Goal: Transaction & Acquisition: Subscribe to service/newsletter

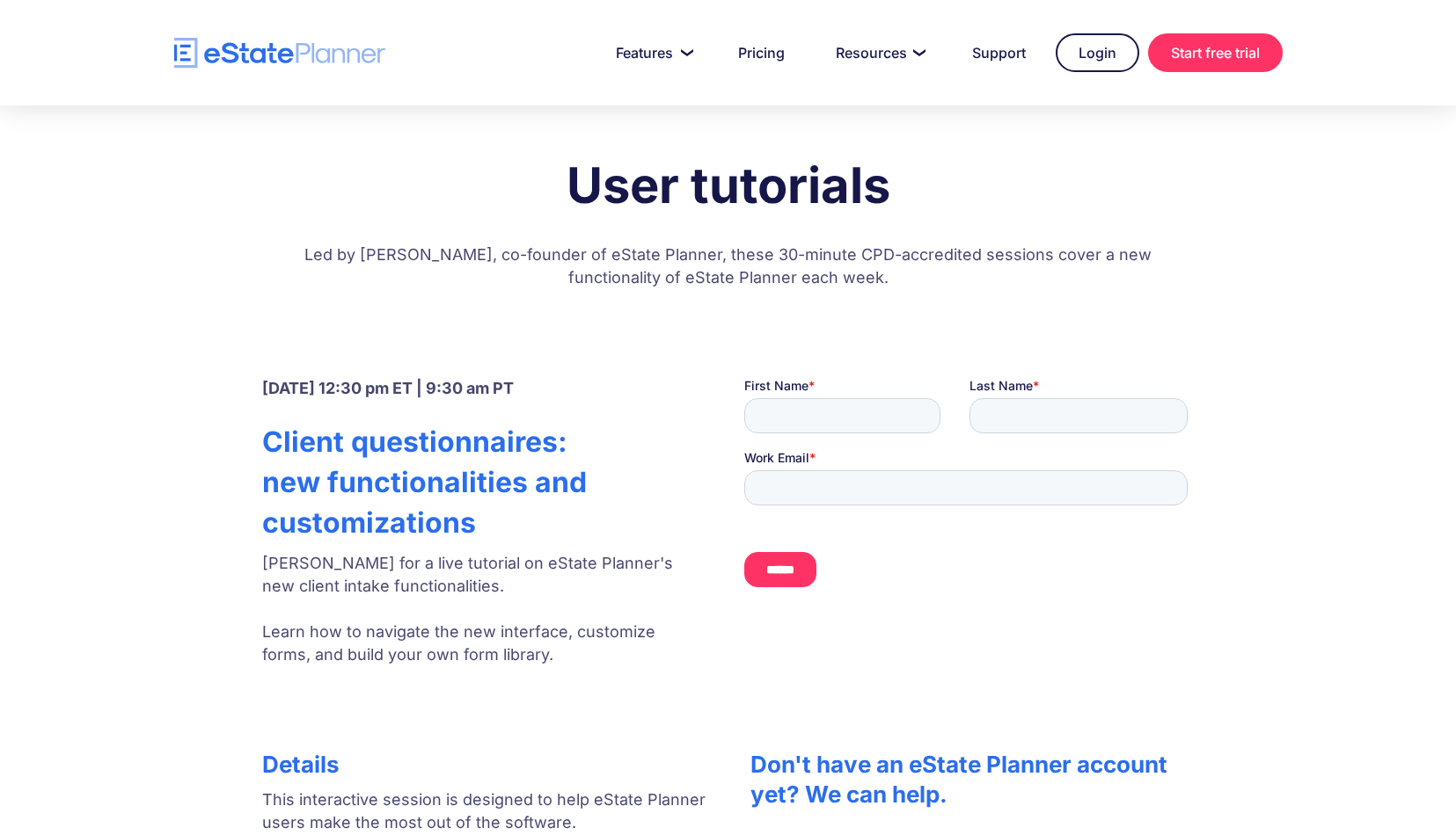
click at [610, 290] on p "Led by Jordan Atin, co-founder of eState Planner, these 30-minute CPD-accredite…" at bounding box center [728, 271] width 879 height 89
click at [749, 291] on p "Led by Jordan Atin, co-founder of eState Planner, these 30-minute CPD-accredite…" at bounding box center [728, 271] width 879 height 89
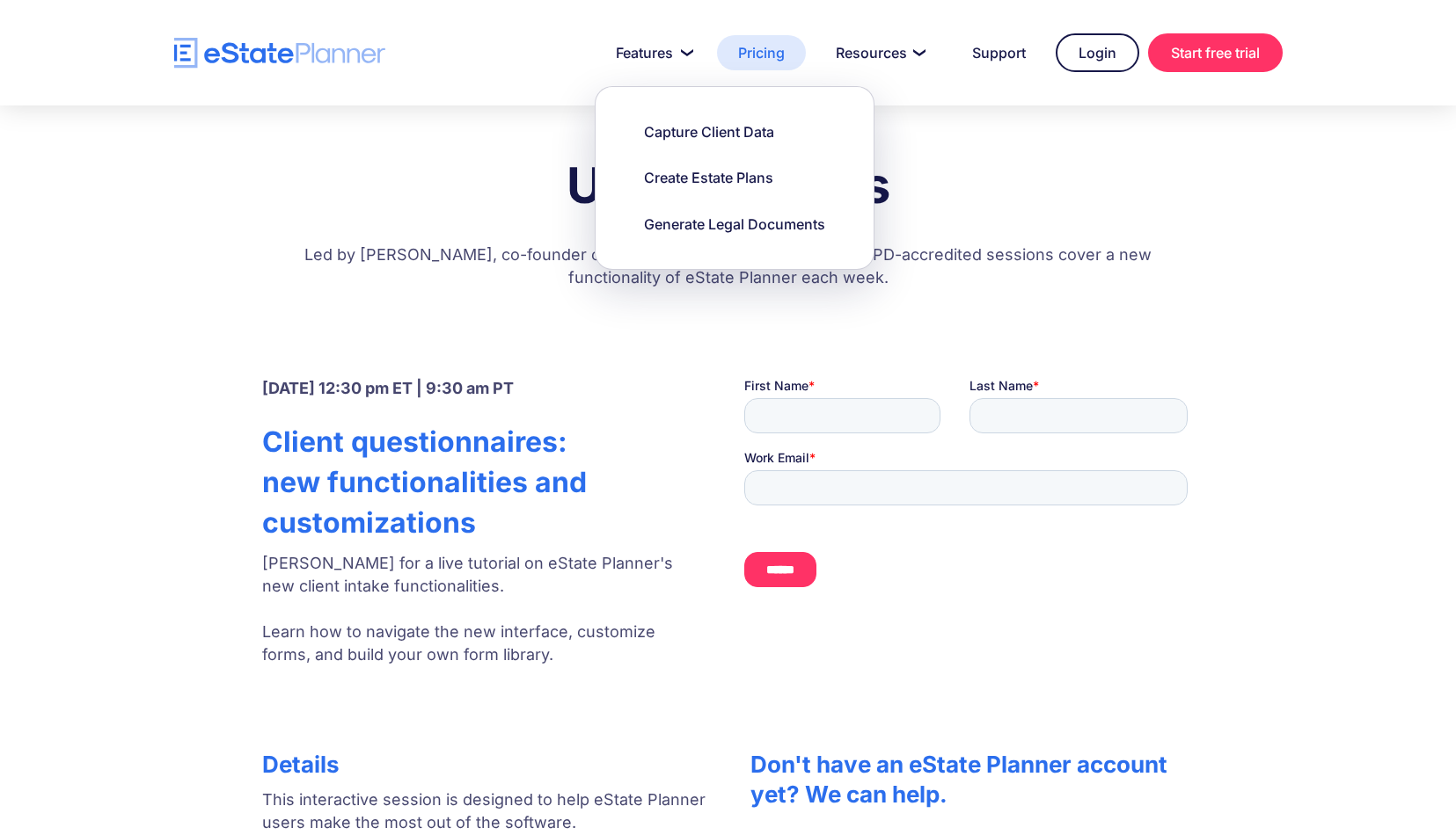
click at [765, 54] on link "Pricing" at bounding box center [761, 53] width 88 height 35
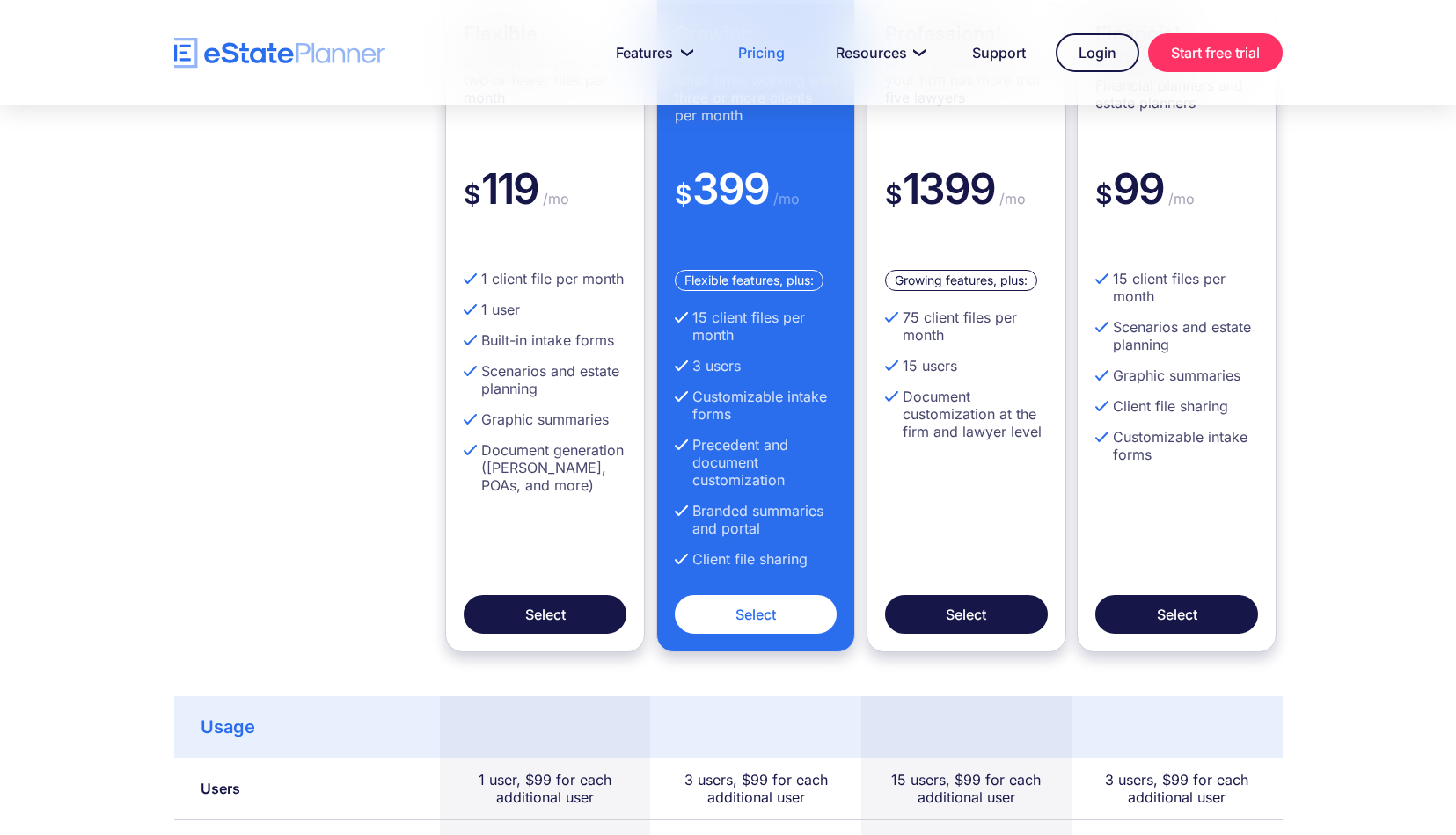
scroll to position [595, 0]
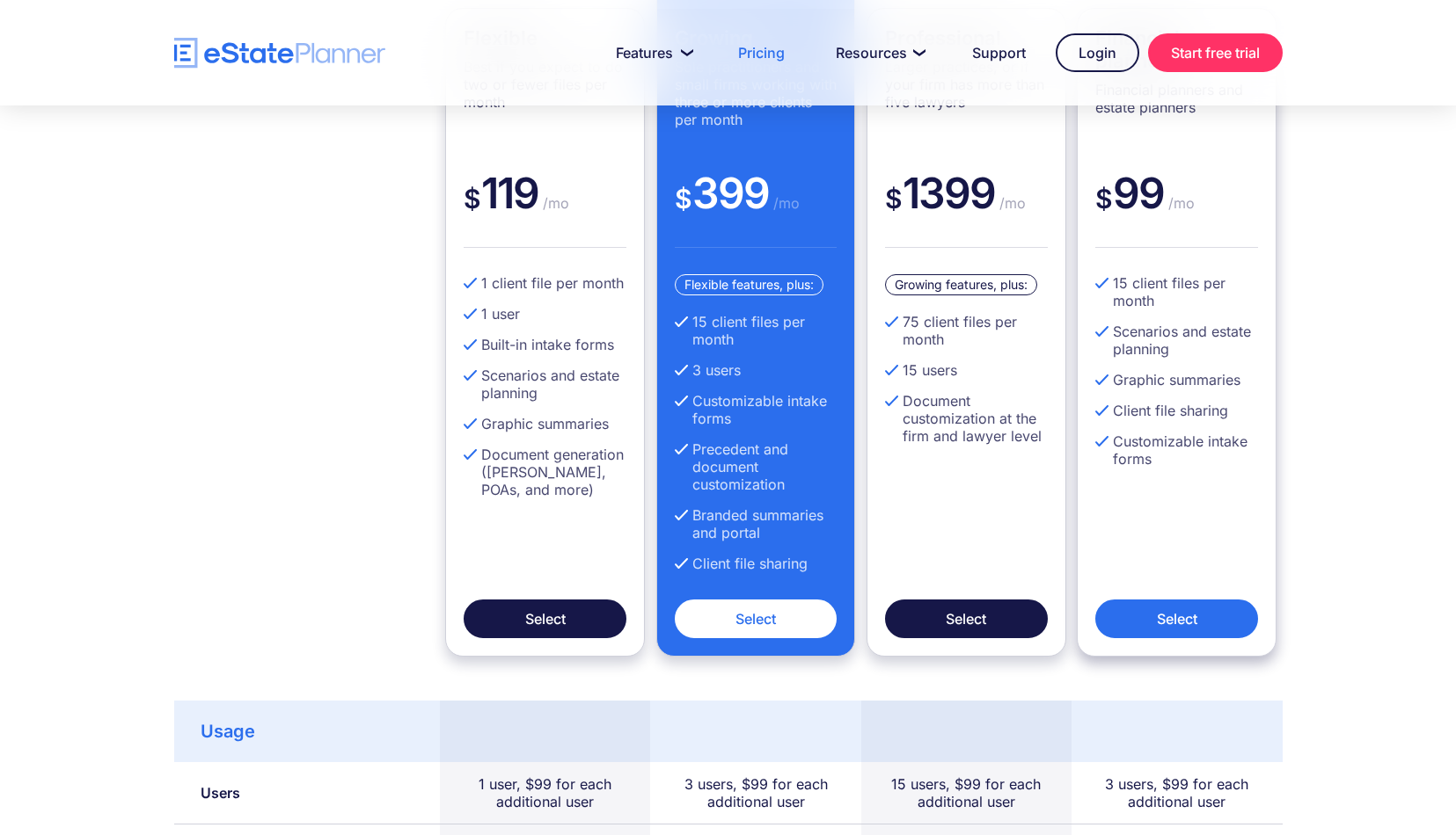
click at [1174, 619] on link "Select" at bounding box center [1176, 619] width 163 height 39
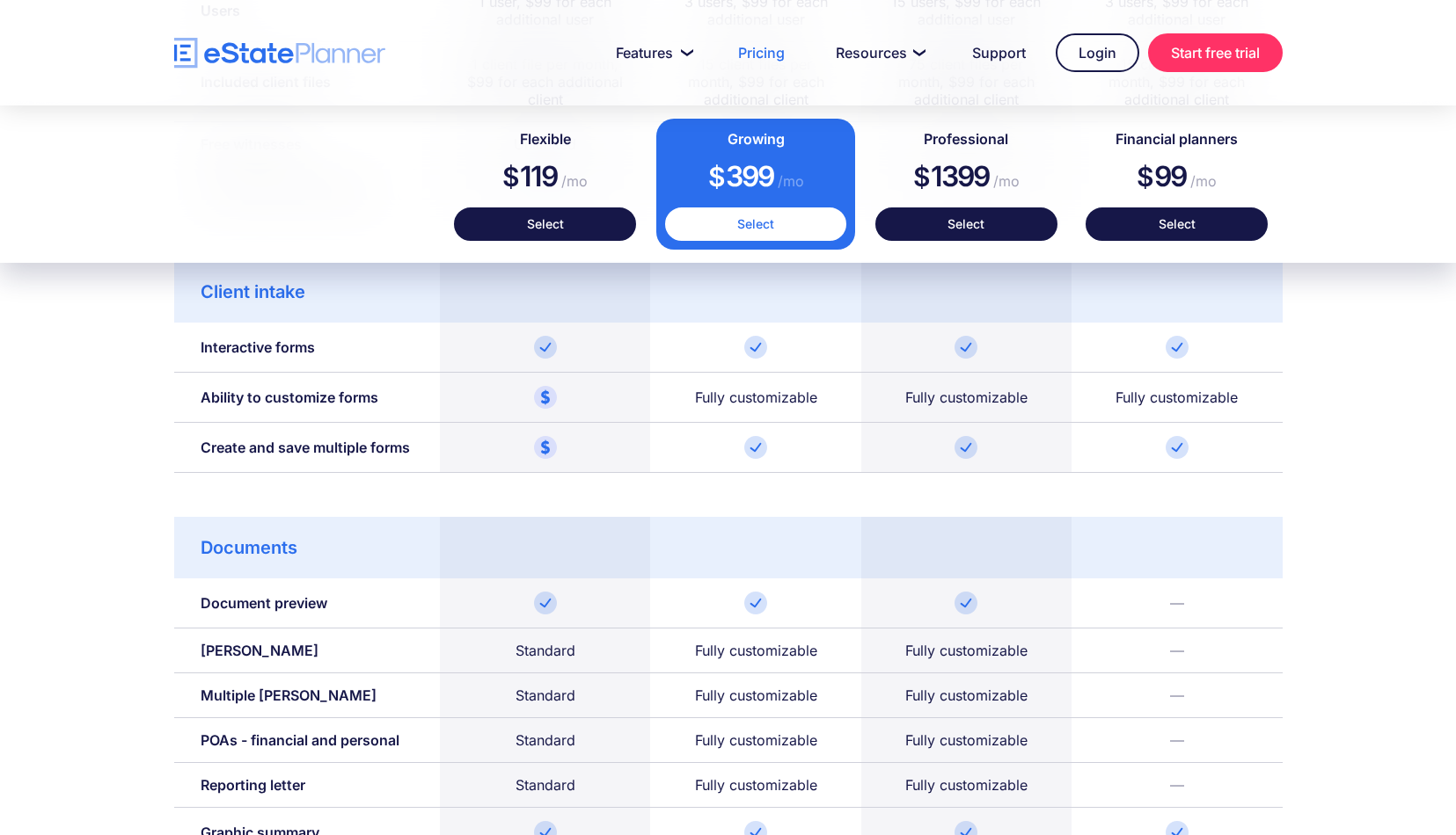
scroll to position [1376, 0]
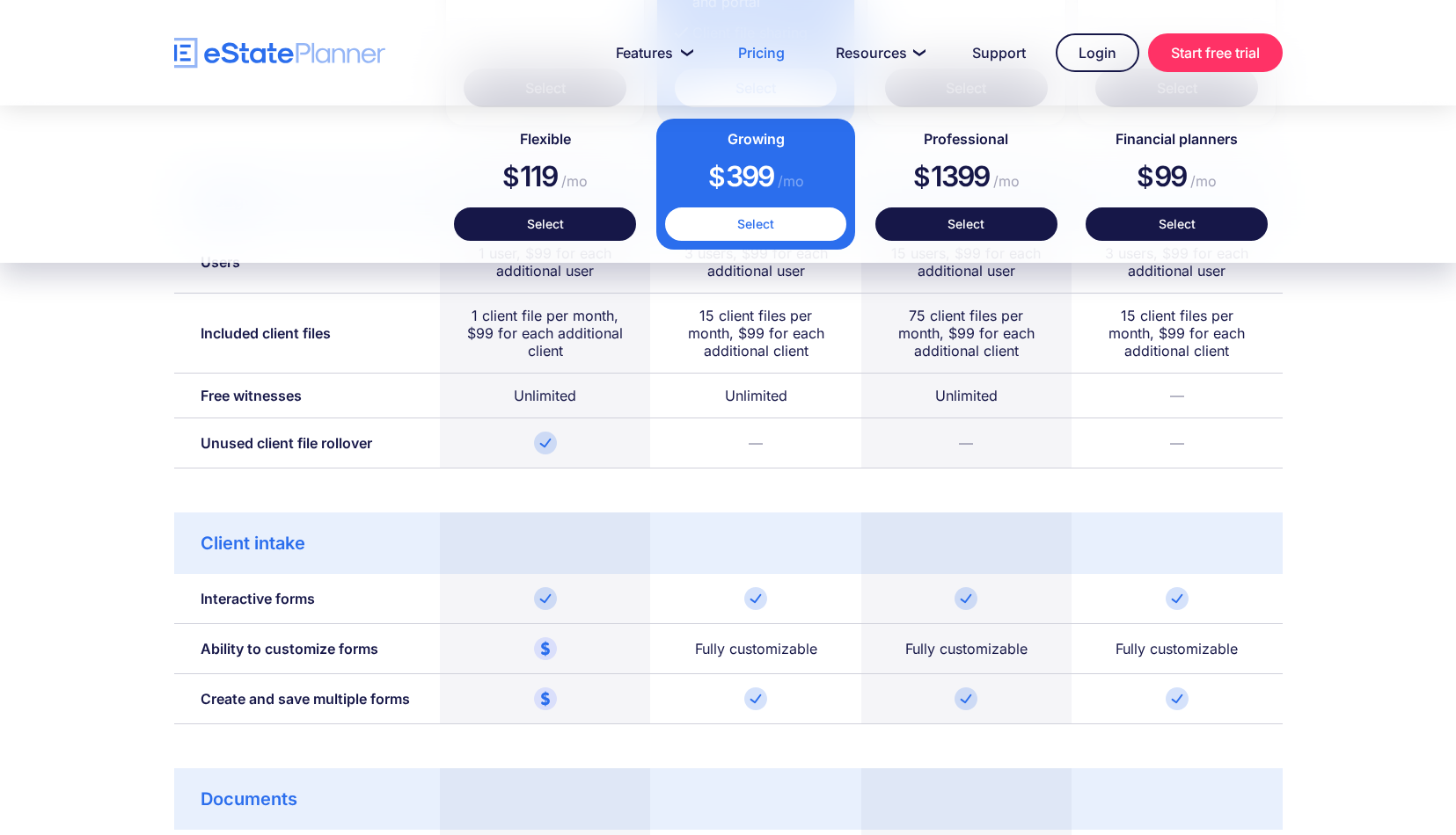
scroll to position [1155, 0]
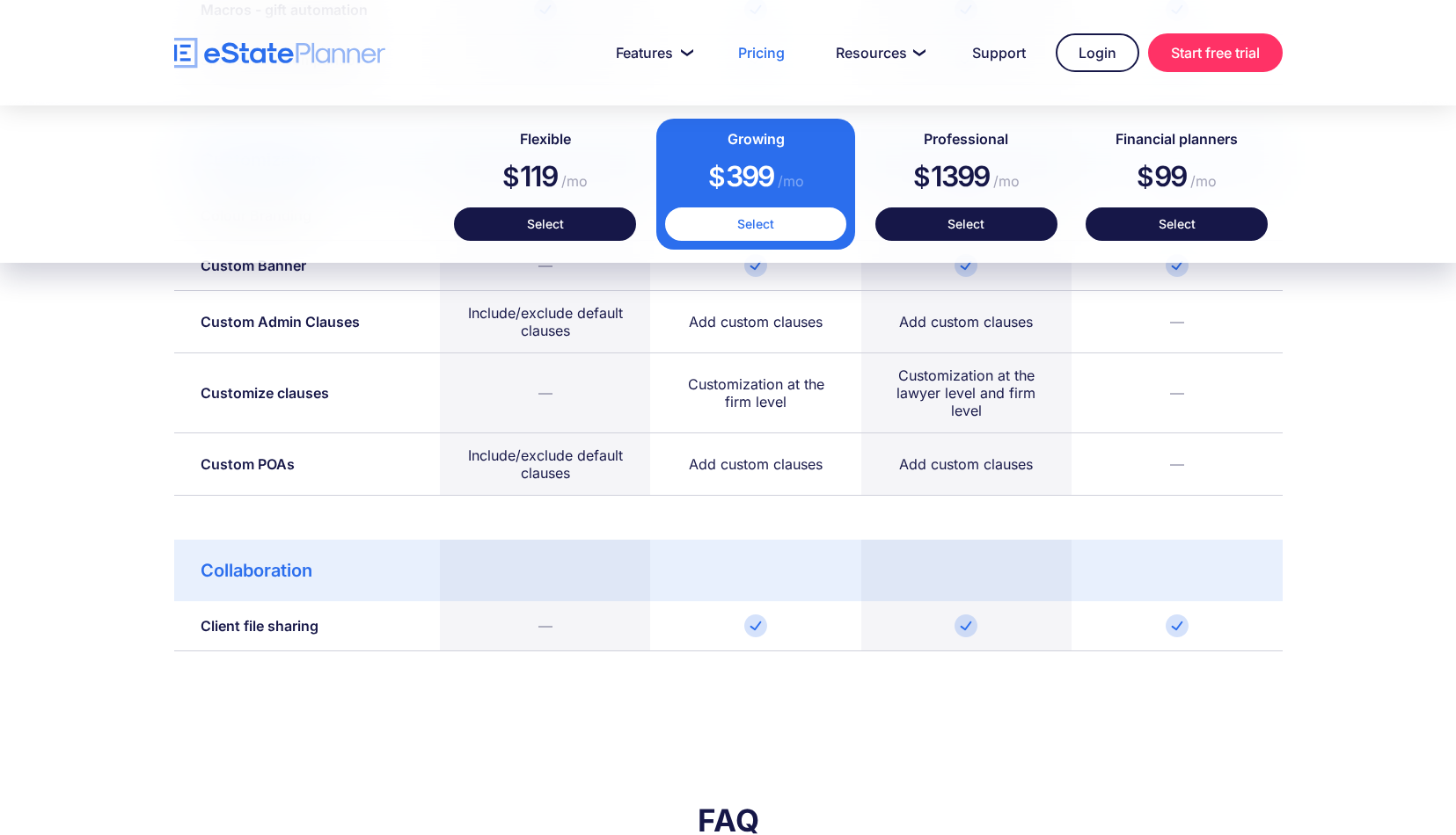
scroll to position [2677, 0]
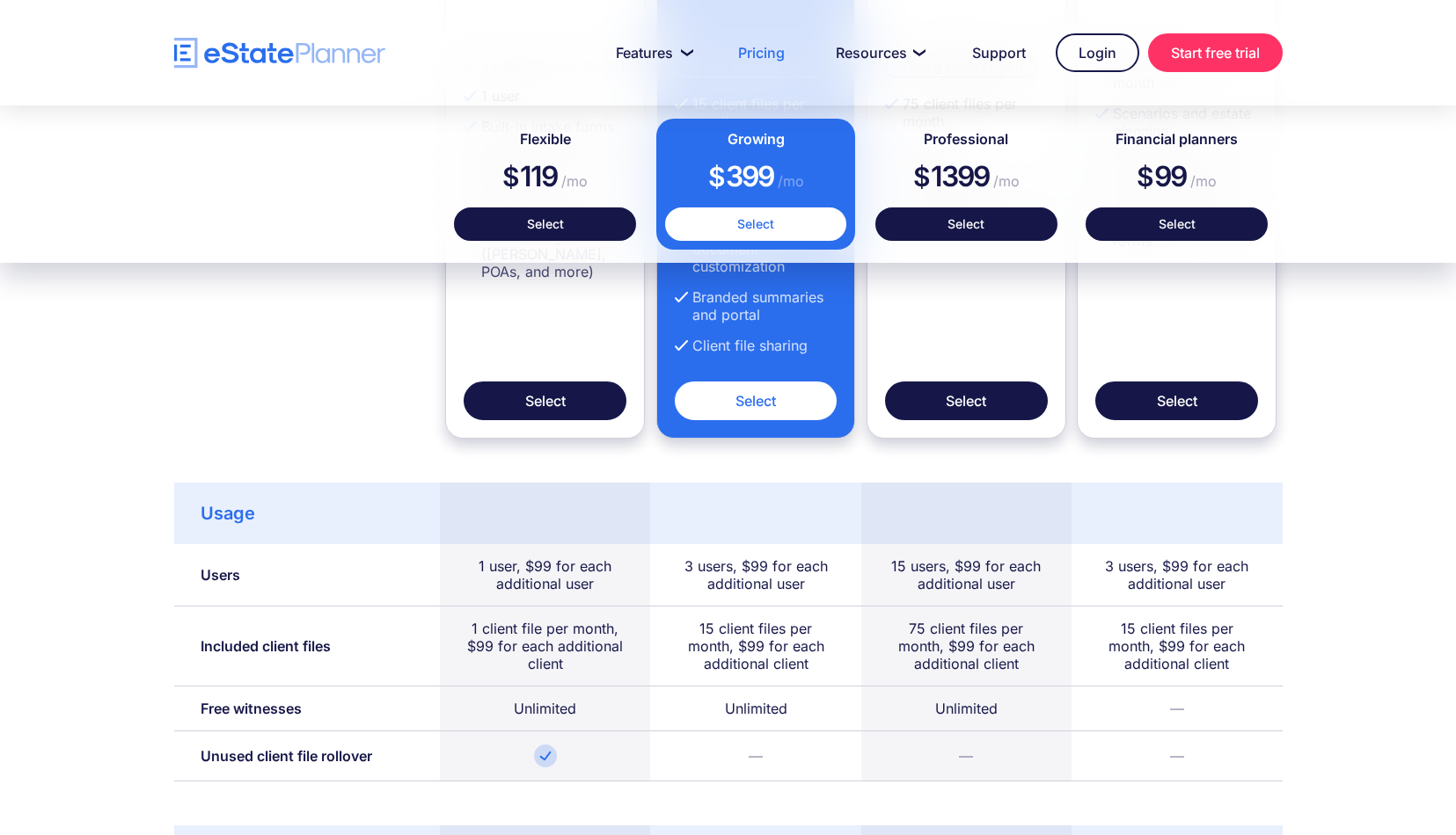
scroll to position [803, 0]
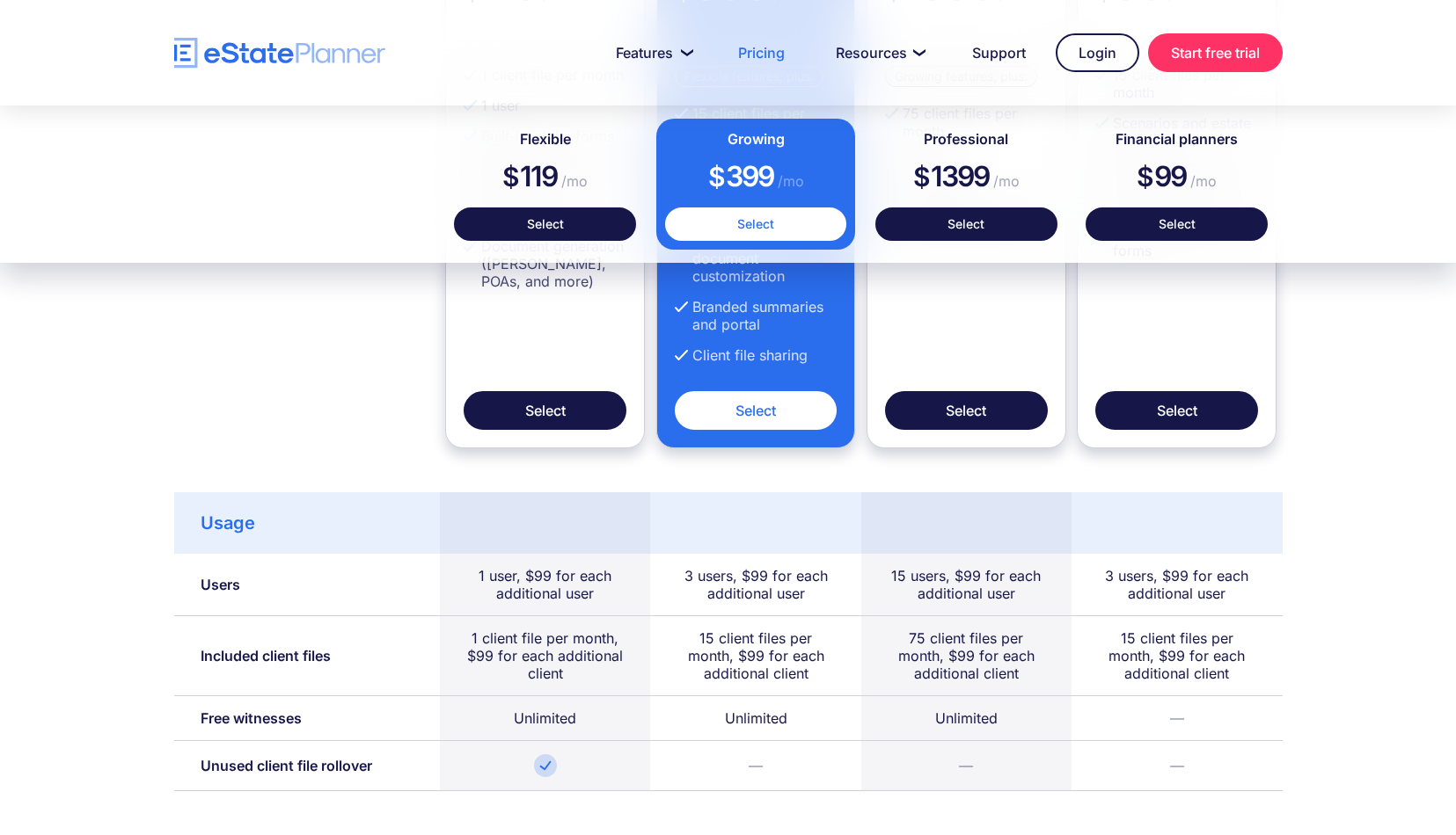
click at [760, 623] on div "15 client files per month, $99 for each additional client" at bounding box center [755, 656] width 210 height 80
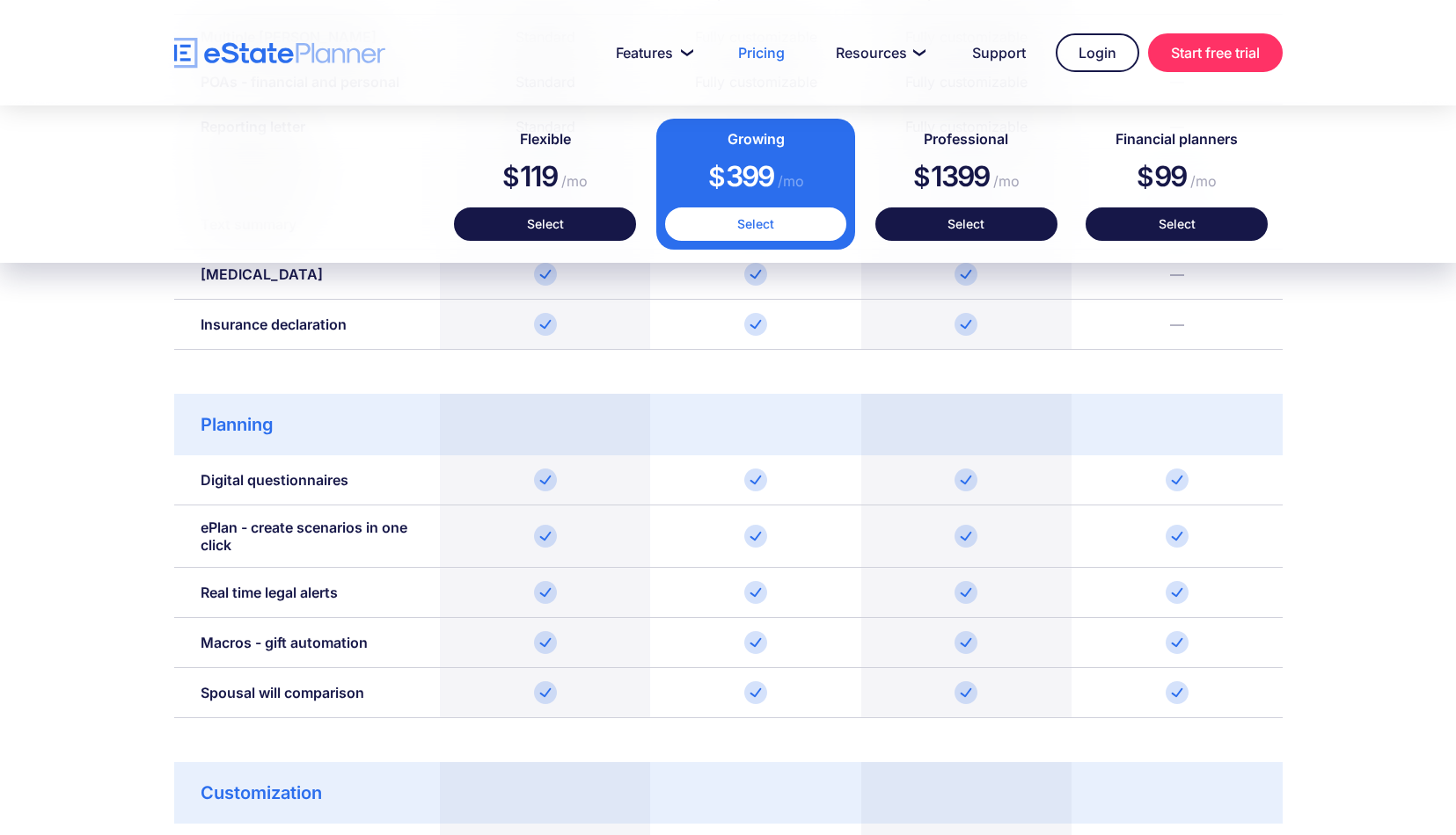
scroll to position [2081, 0]
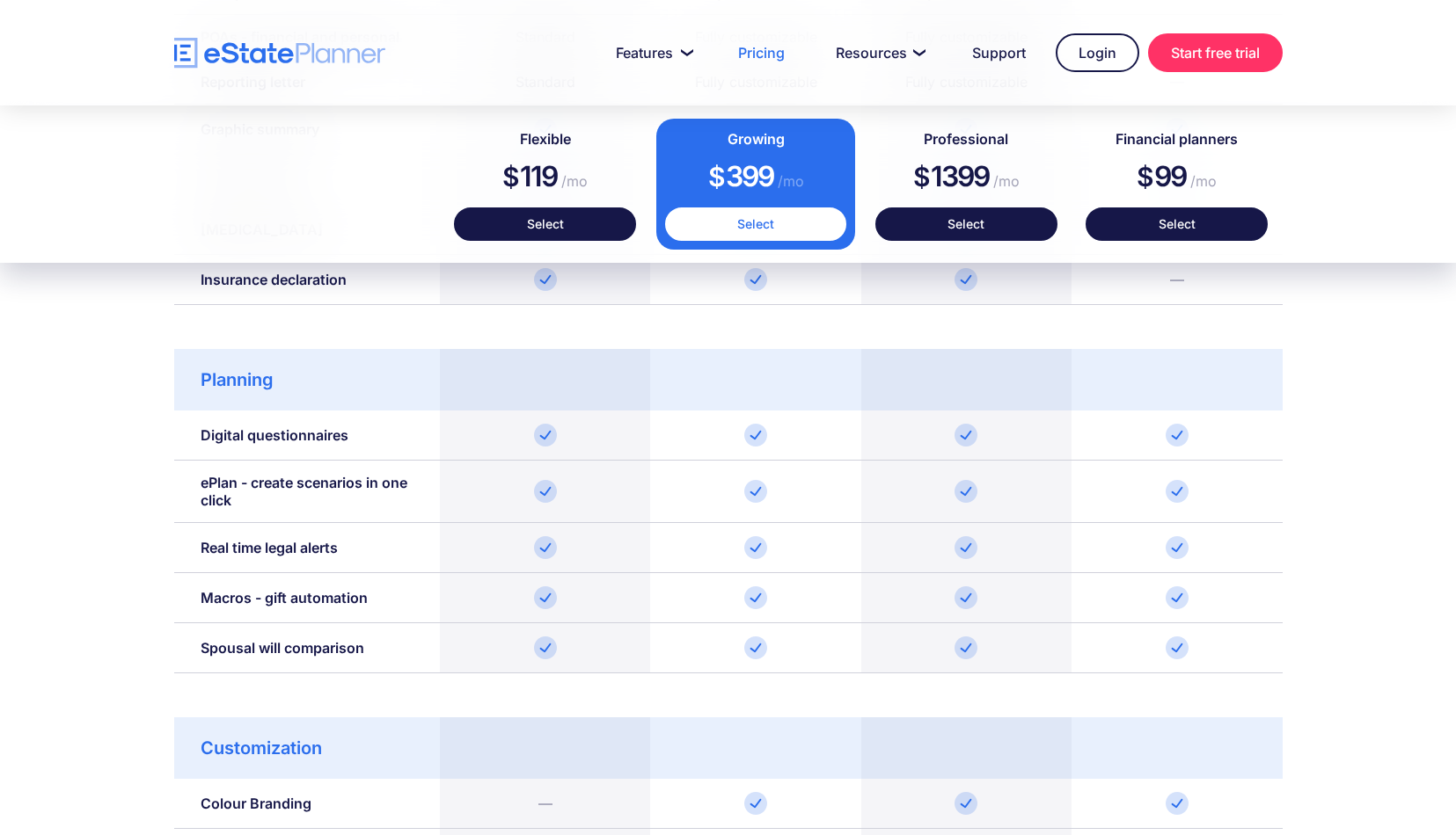
click at [1035, 493] on div at bounding box center [967, 491] width 210 height 62
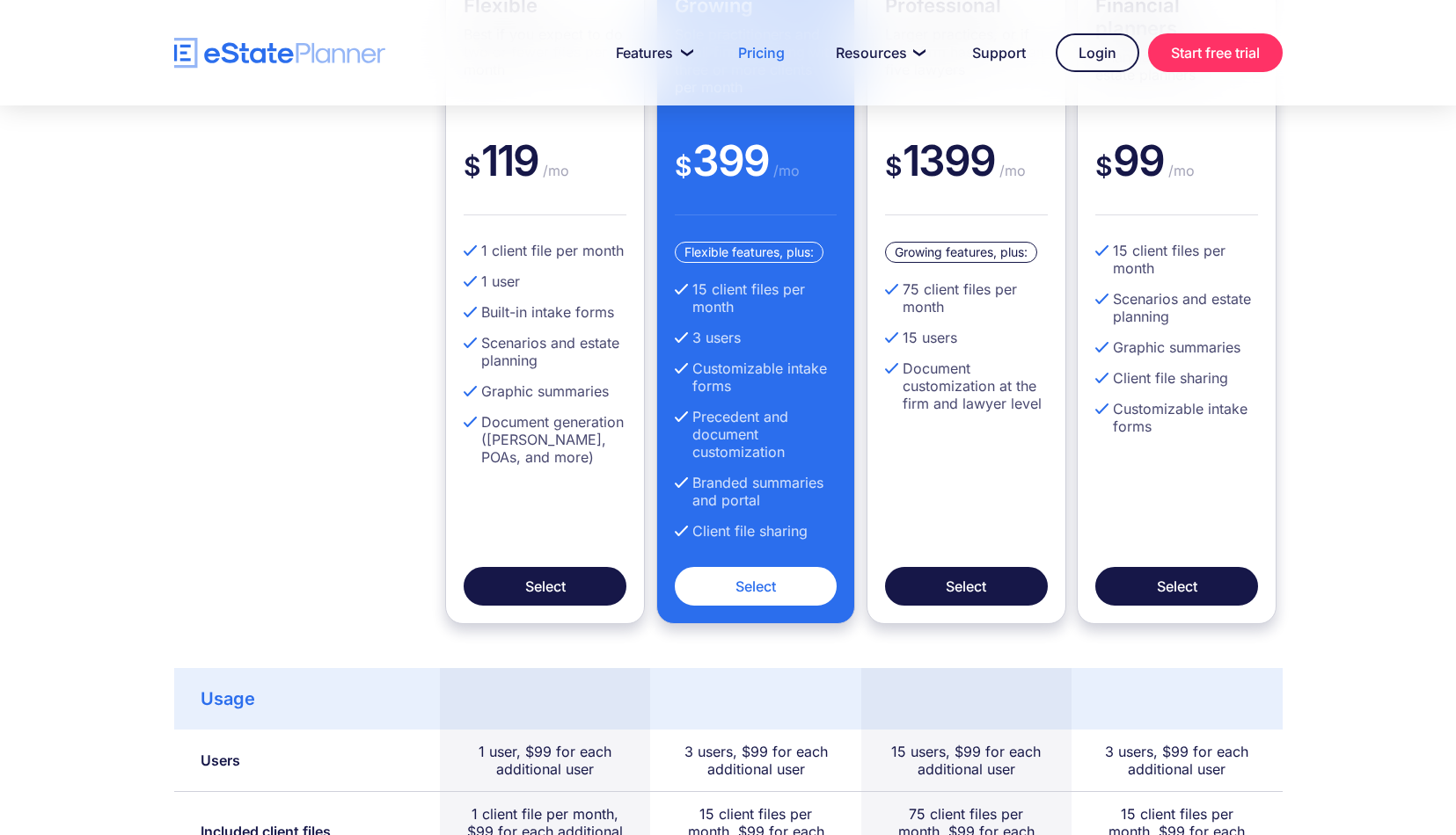
scroll to position [633, 0]
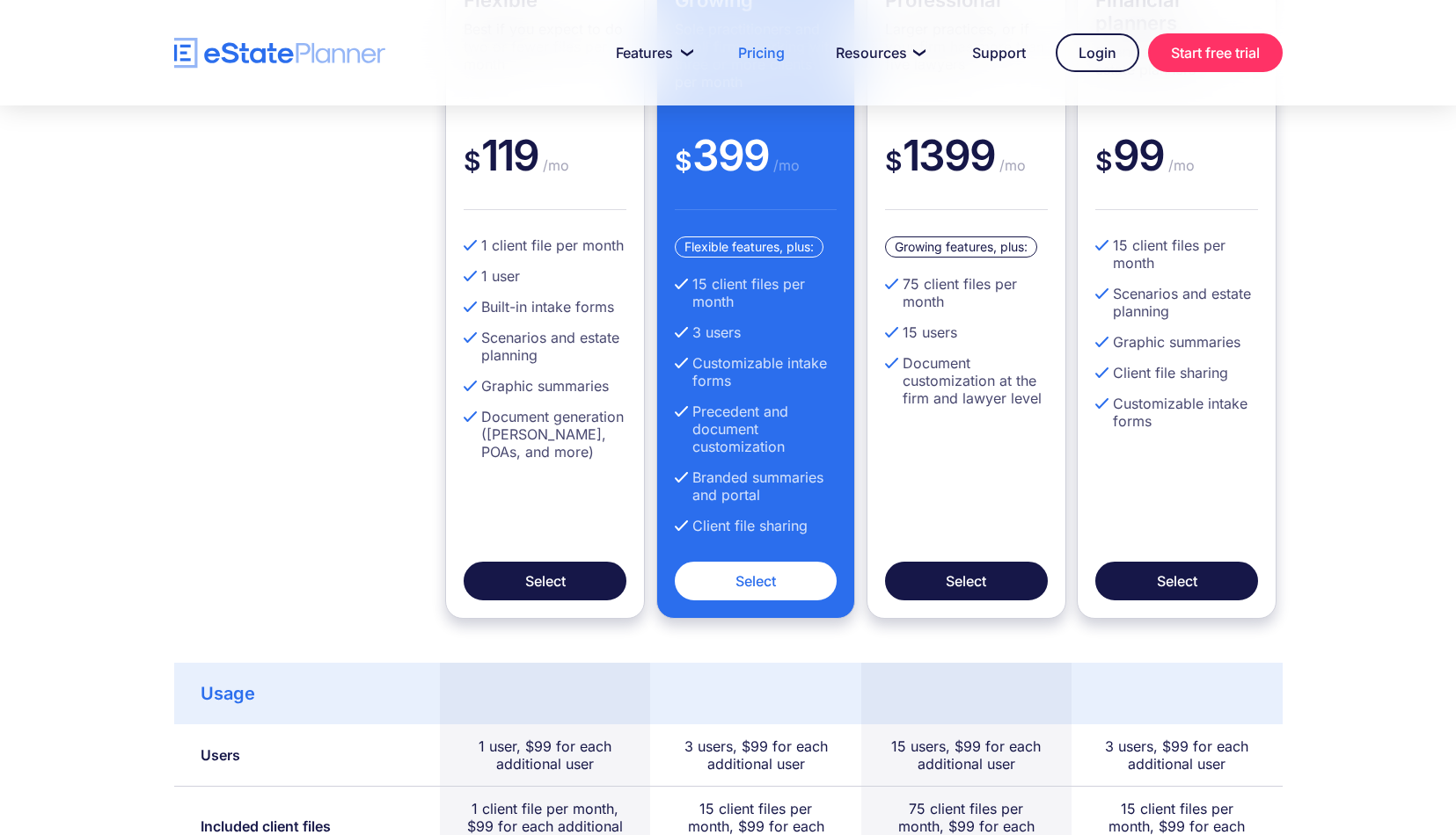
click at [389, 443] on div "Flexible Best if you expect to do two or fewer files per month $ 119 /mo 1 clie…" at bounding box center [728, 277] width 1161 height 684
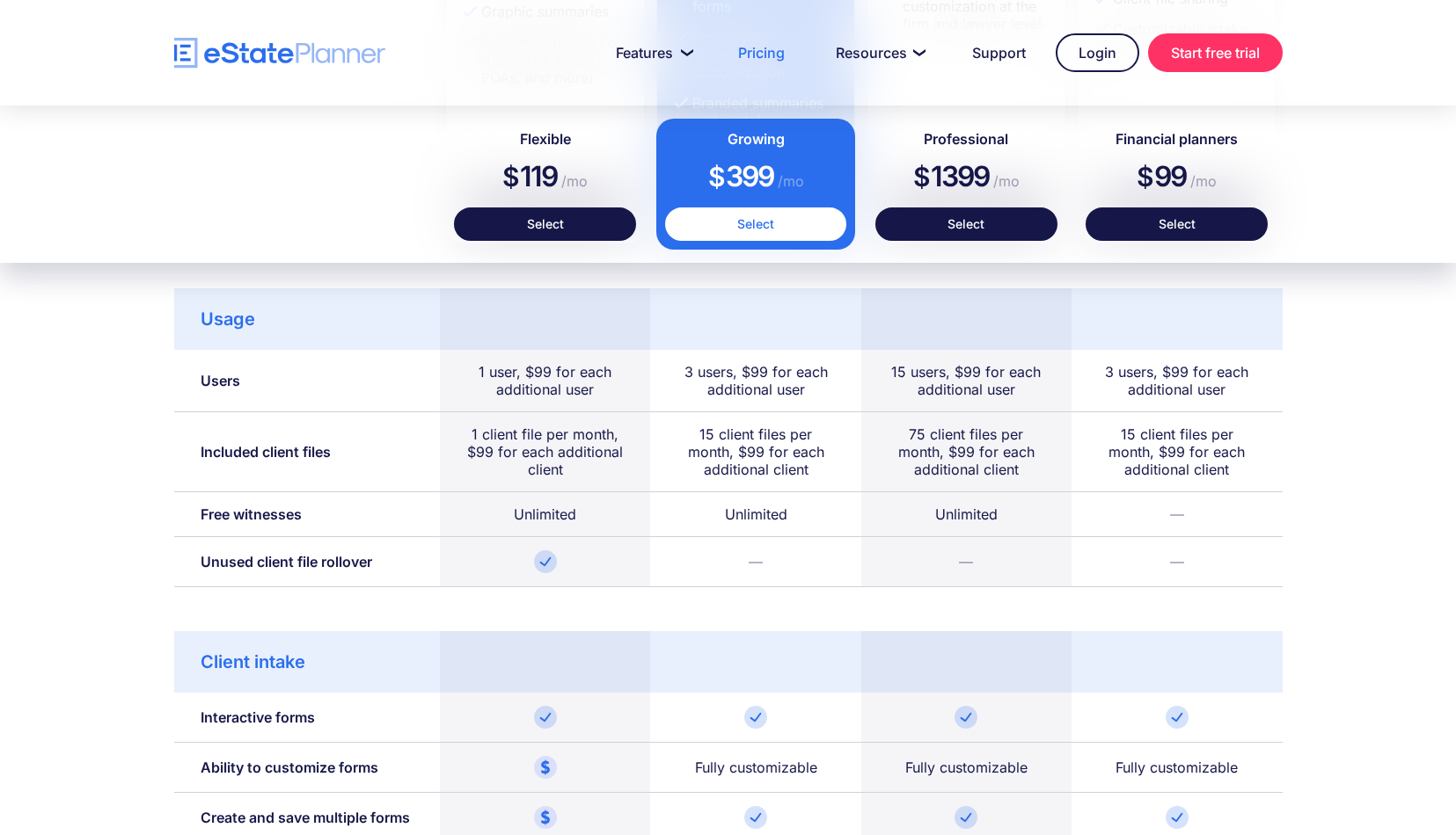
scroll to position [1012, 0]
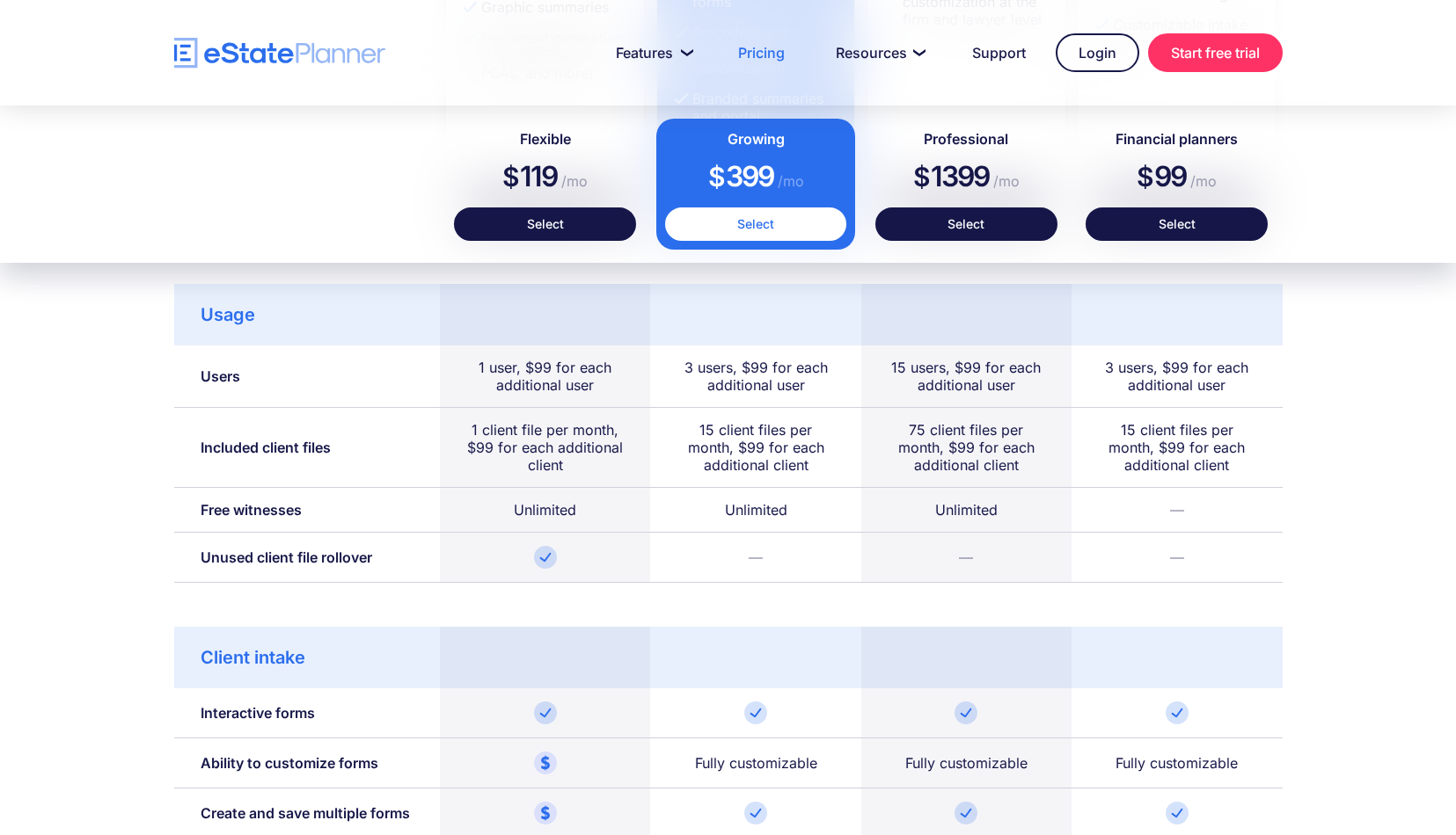
click at [535, 512] on div "Unlimited" at bounding box center [544, 510] width 62 height 18
click at [538, 562] on img at bounding box center [545, 557] width 23 height 23
click at [1206, 572] on div "—" at bounding box center [1177, 558] width 210 height 50
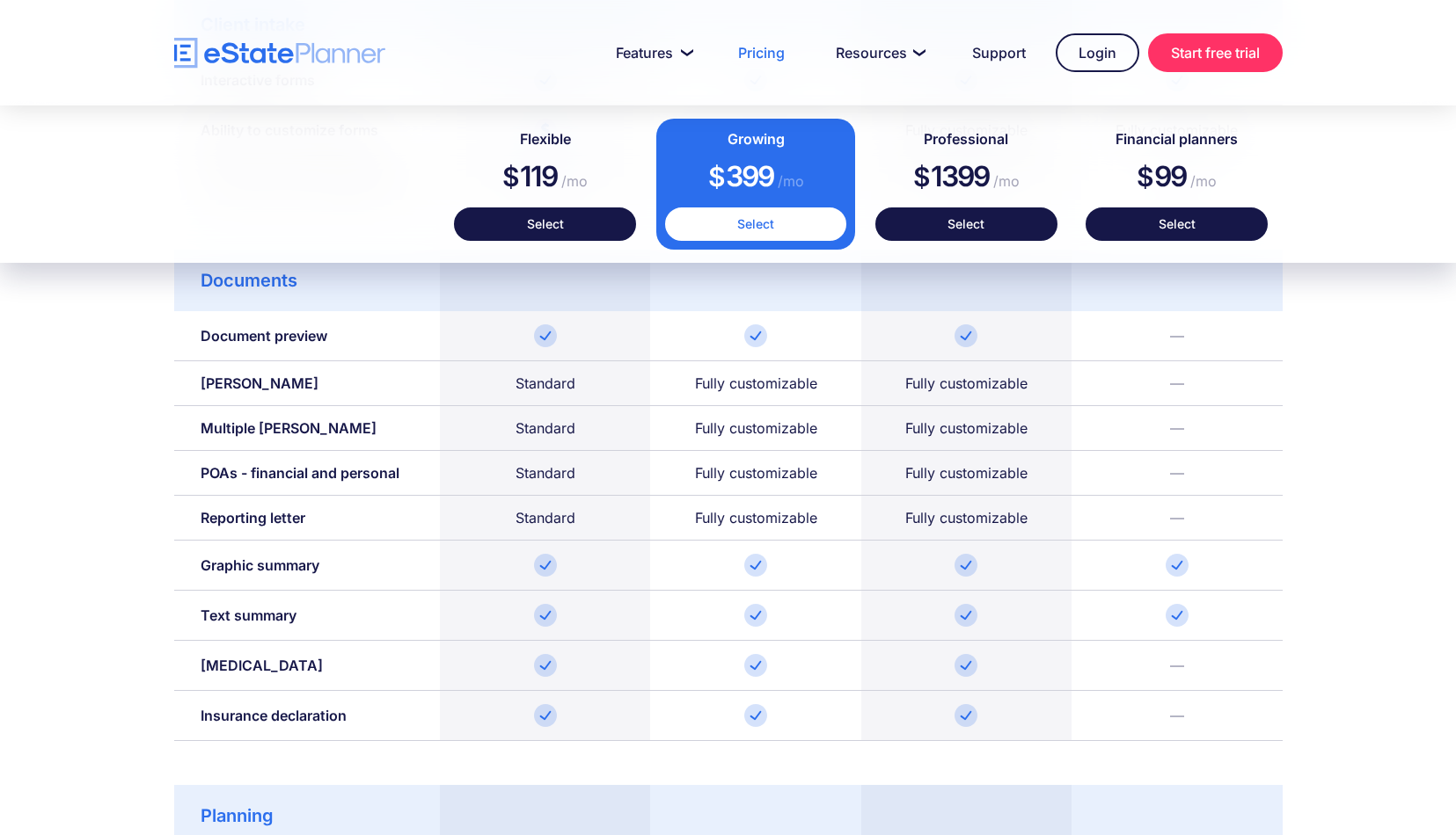
scroll to position [1644, 0]
click at [1174, 578] on div at bounding box center [1177, 566] width 210 height 50
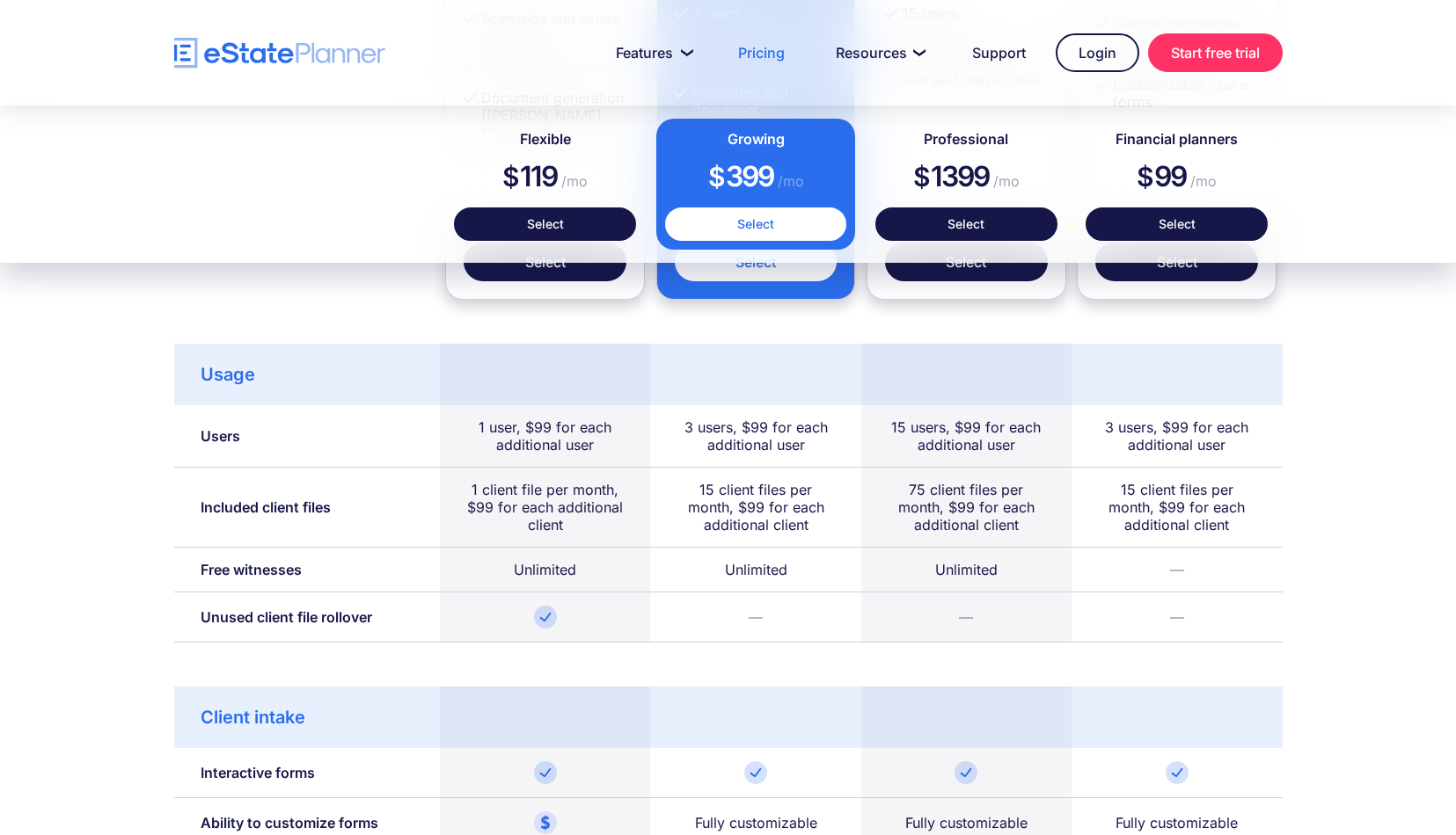
scroll to position [0, 0]
